Goal: Task Accomplishment & Management: Manage account settings

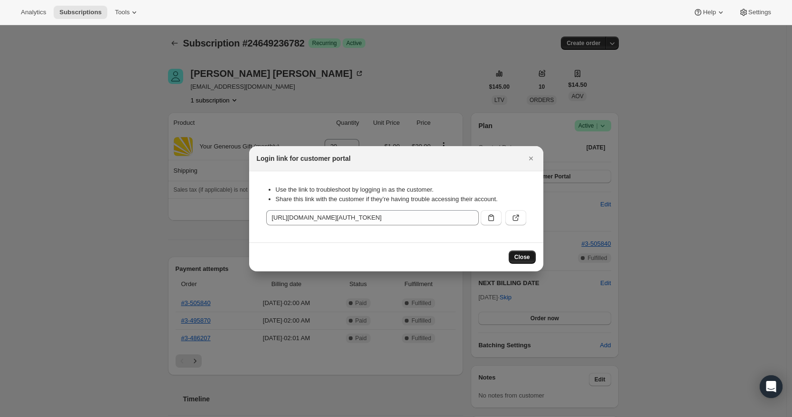
click at [529, 259] on span "Close" at bounding box center [523, 257] width 16 height 8
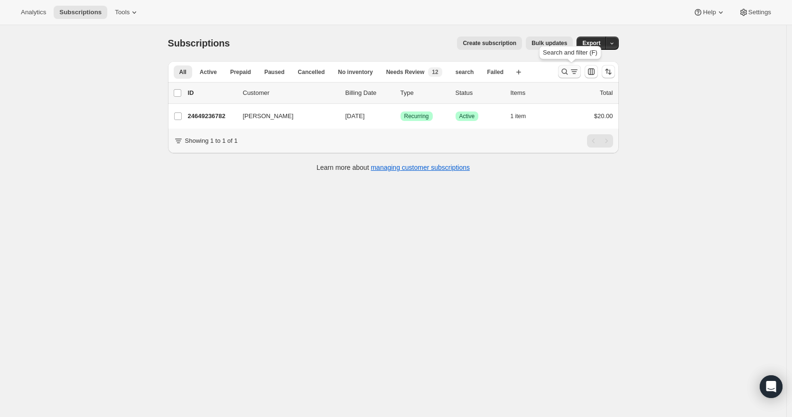
click at [568, 72] on icon "Search and filter results" at bounding box center [564, 71] width 9 height 9
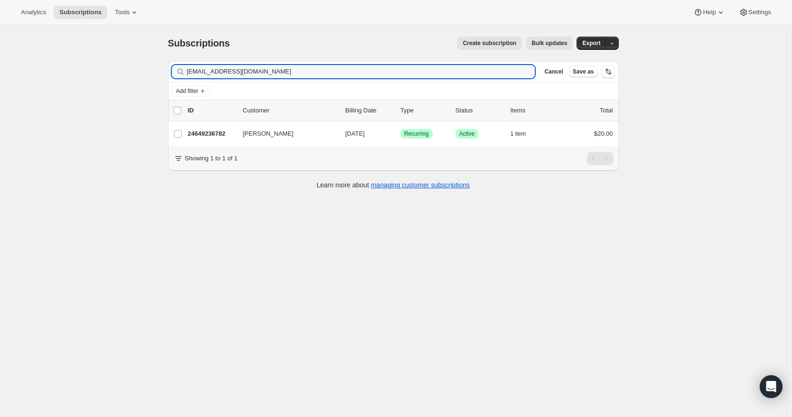
drag, startPoint x: 257, startPoint y: 72, endPoint x: 138, endPoint y: 75, distance: 119.6
click at [138, 75] on div "Subscriptions. This page is ready Subscriptions Create subscription Bulk update…" at bounding box center [393, 233] width 786 height 417
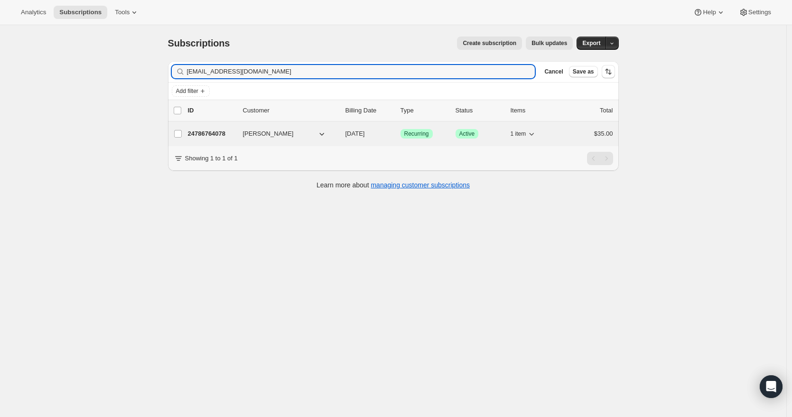
type input "lizabro56@gmail.com"
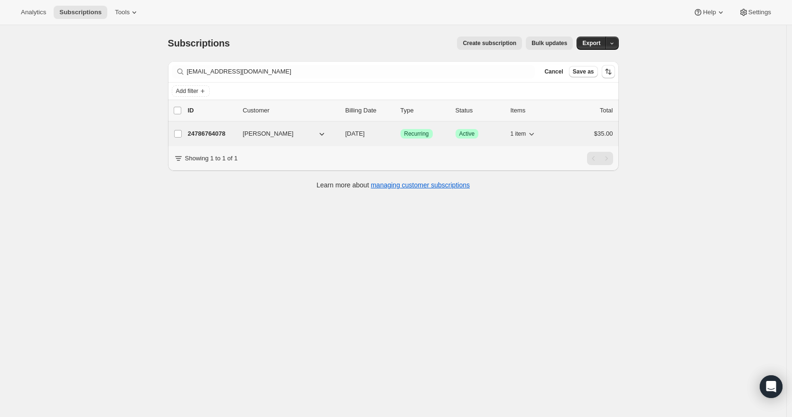
click at [210, 136] on p "24786764078" at bounding box center [211, 133] width 47 height 9
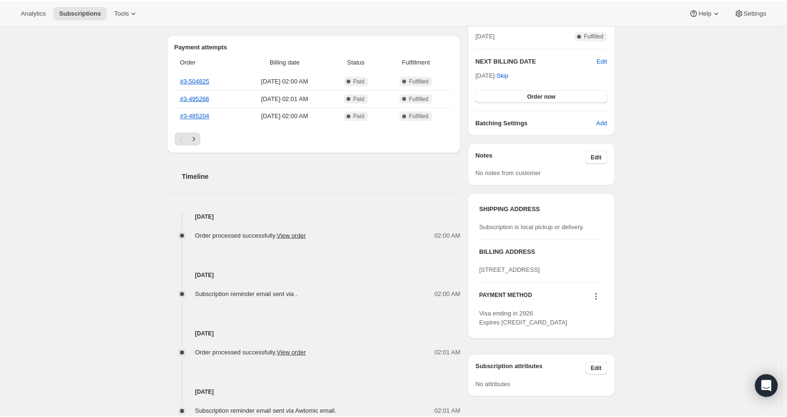
scroll to position [147, 0]
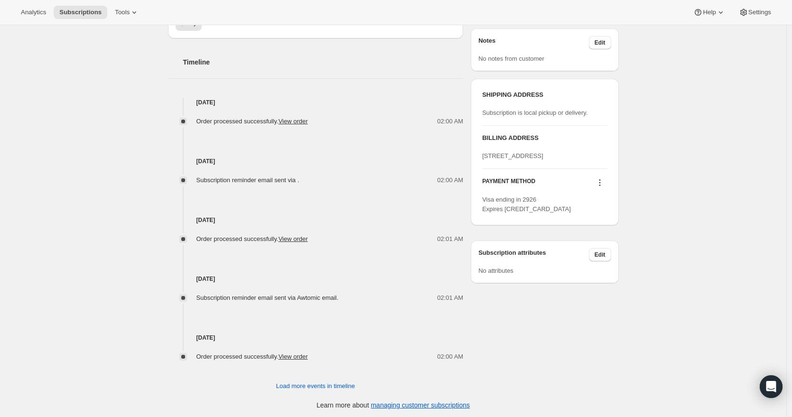
scroll to position [339, 0]
